Goal: Information Seeking & Learning: Understand process/instructions

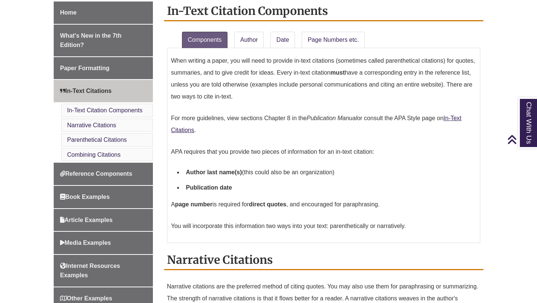
scroll to position [183, 0]
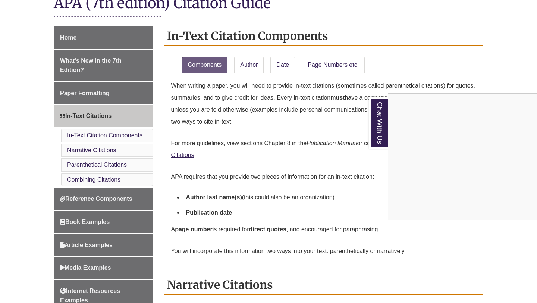
click at [371, 178] on div "Chat With Us" at bounding box center [268, 151] width 537 height 303
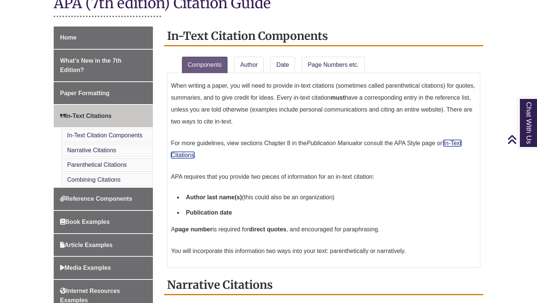
click at [454, 143] on link "In-Text Citations" at bounding box center [316, 149] width 291 height 18
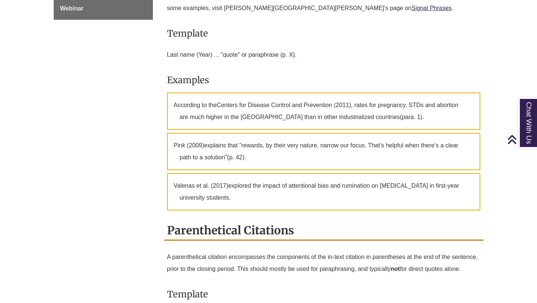
scroll to position [553, 0]
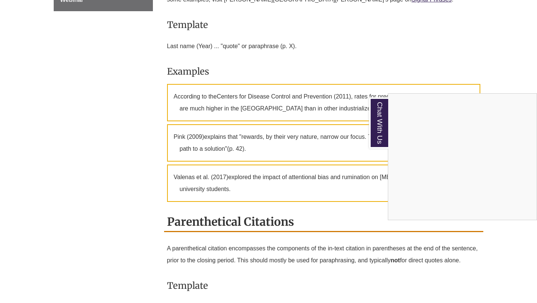
click at [425, 66] on div "Chat With Us" at bounding box center [268, 151] width 537 height 303
